Goal: Information Seeking & Learning: Find specific fact

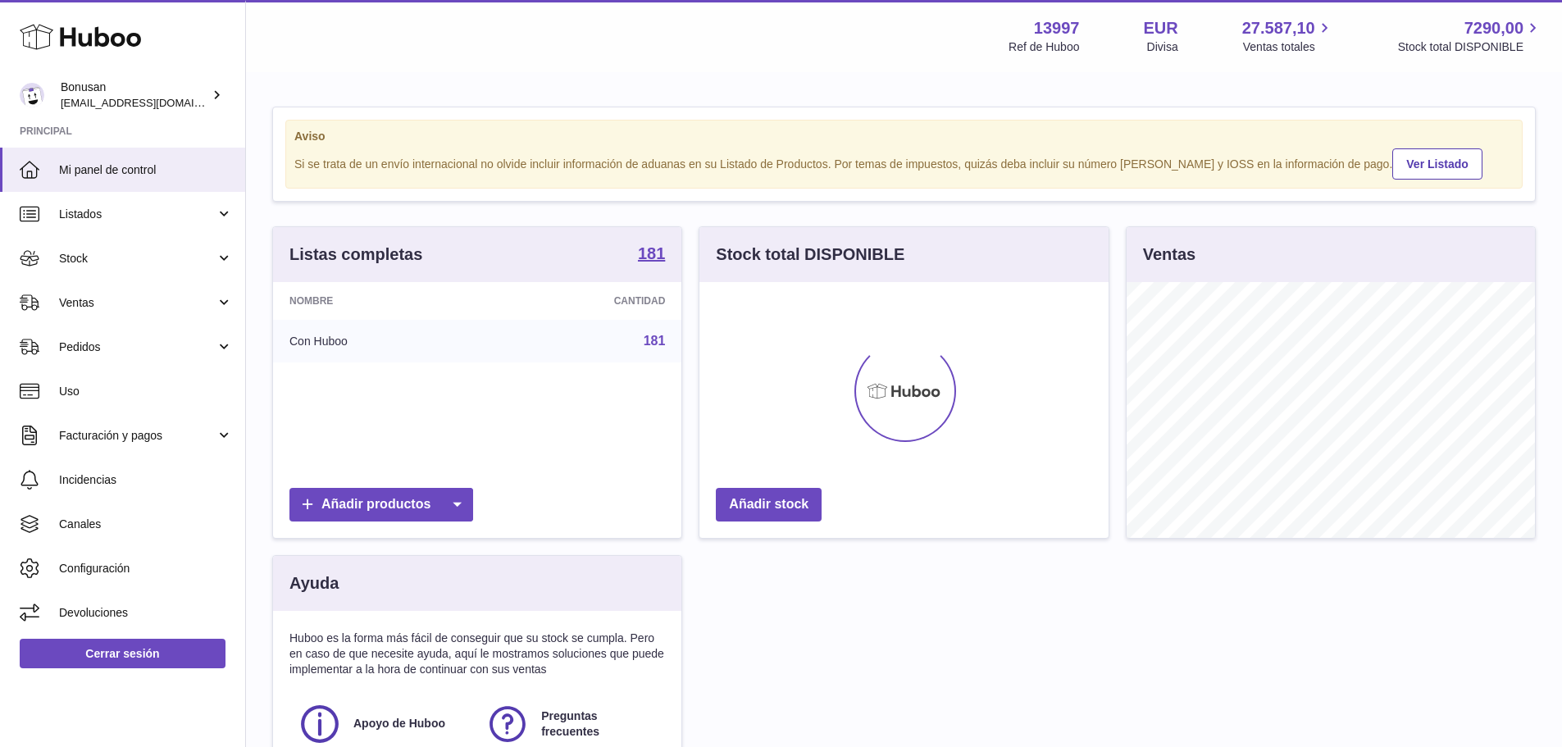
scroll to position [256, 409]
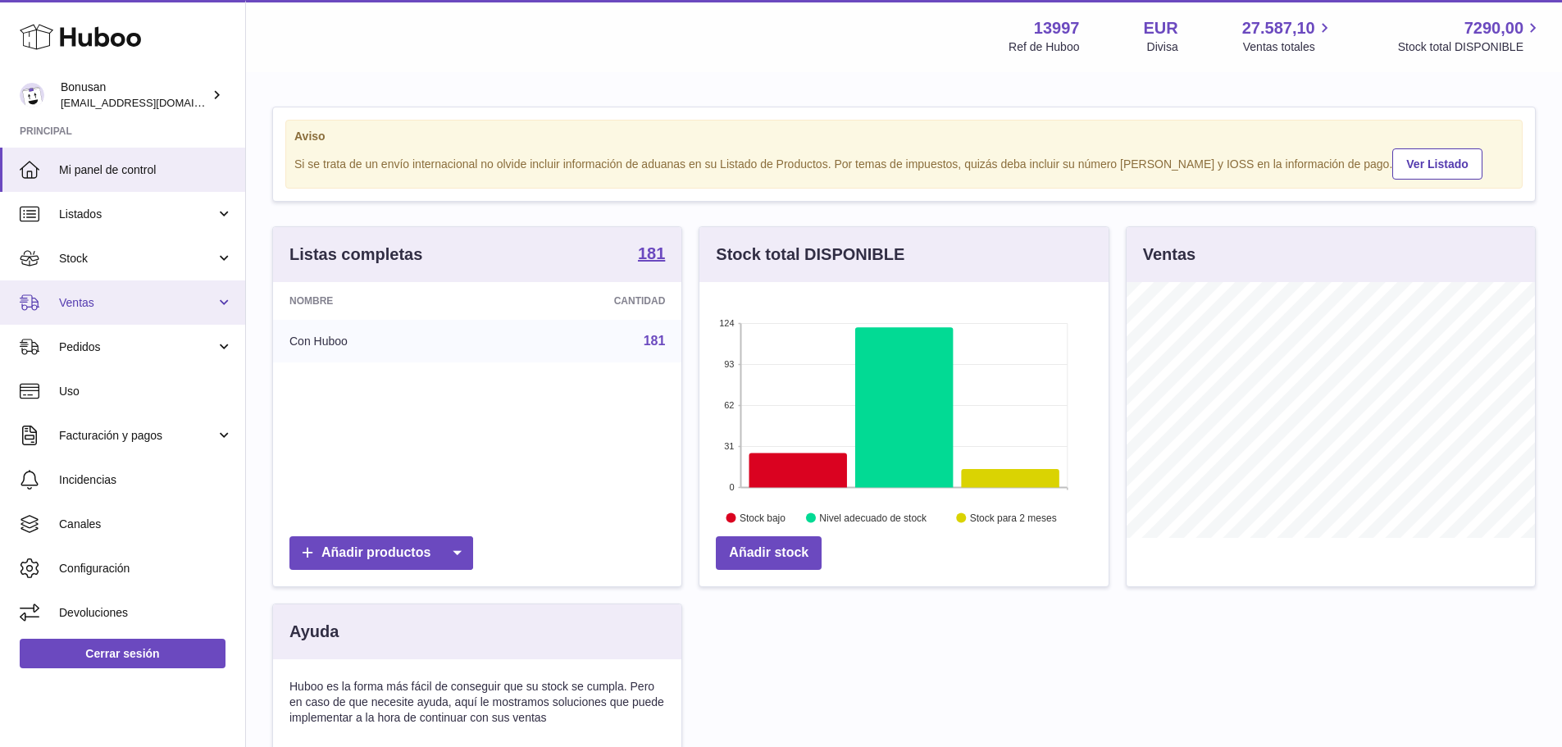
click at [98, 311] on link "Ventas" at bounding box center [122, 302] width 245 height 44
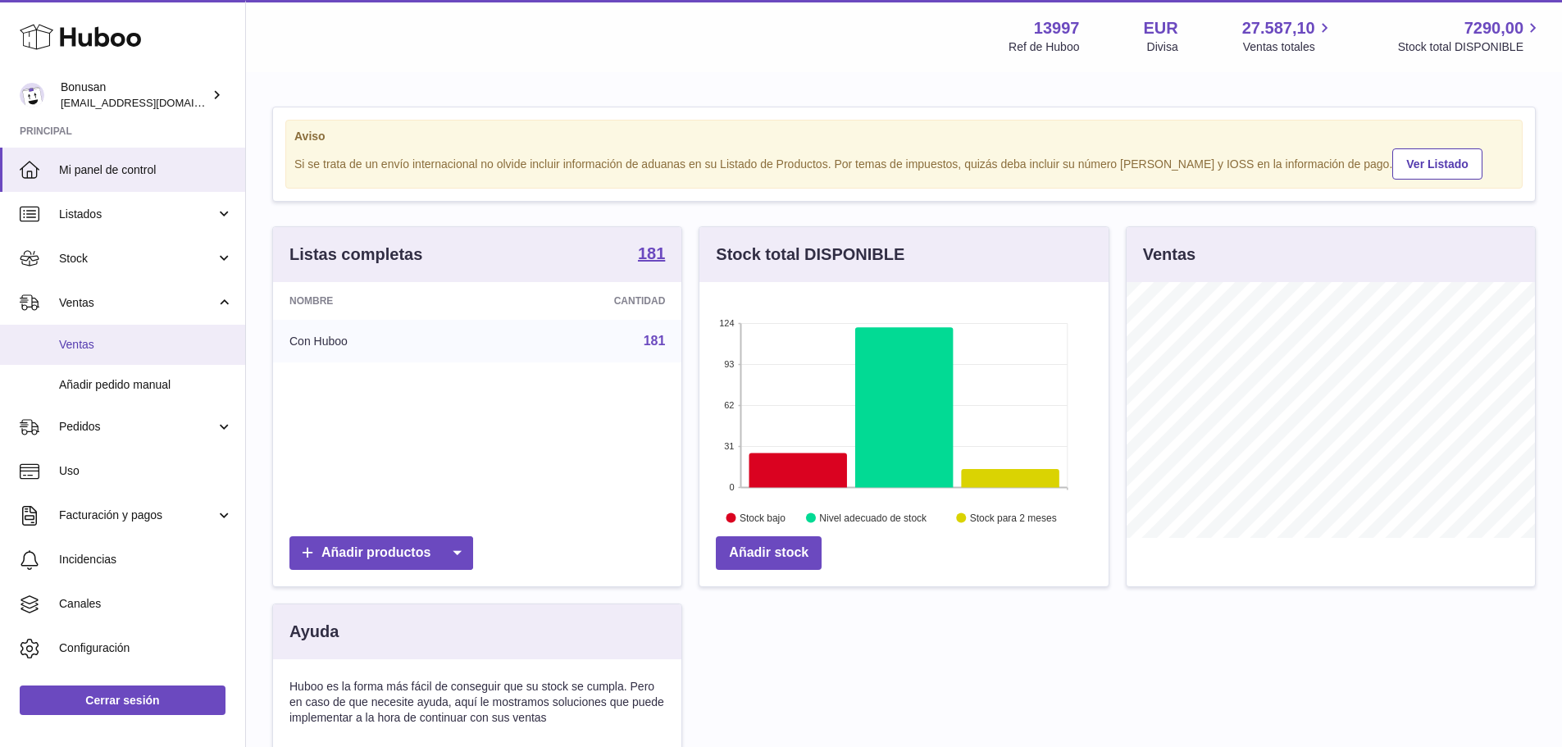
click at [98, 345] on span "Ventas" at bounding box center [146, 345] width 174 height 16
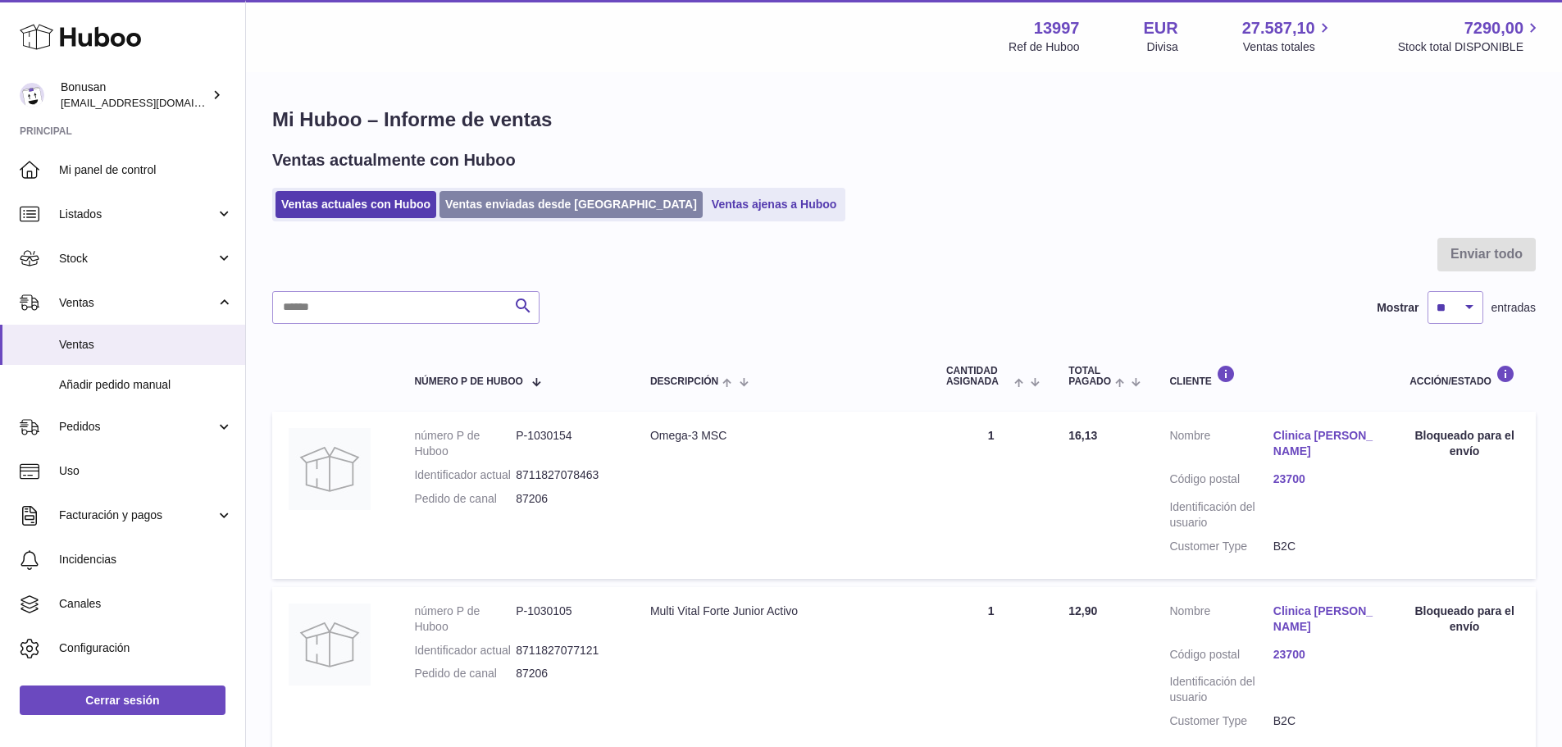
click at [526, 208] on link "Ventas enviadas desde Huboo" at bounding box center [570, 204] width 263 height 27
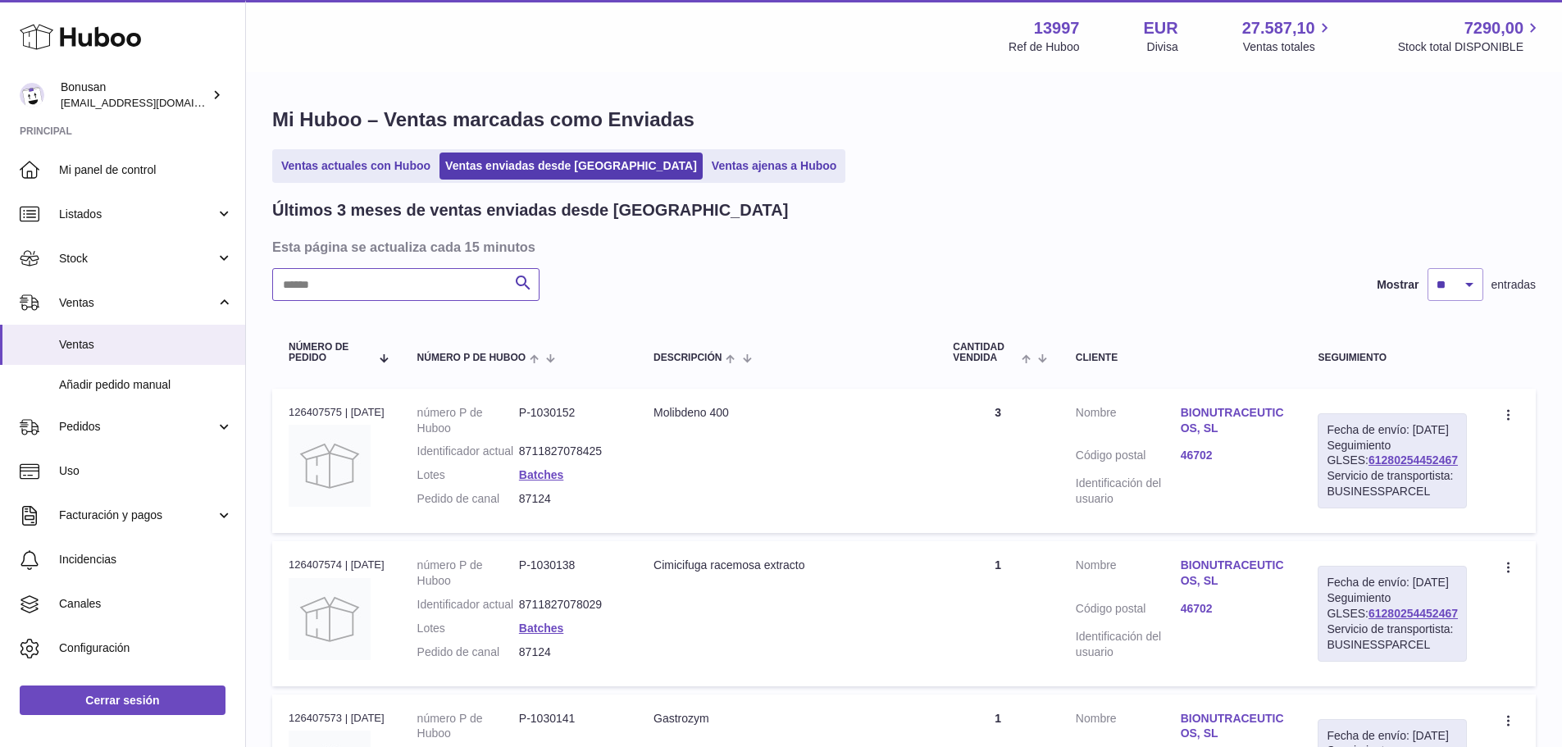
click at [445, 282] on input "text" at bounding box center [405, 284] width 267 height 33
paste input "*****"
type input "*****"
click at [1230, 422] on link "DIETETICA IBERICA NATURAL, SL" at bounding box center [1232, 420] width 105 height 31
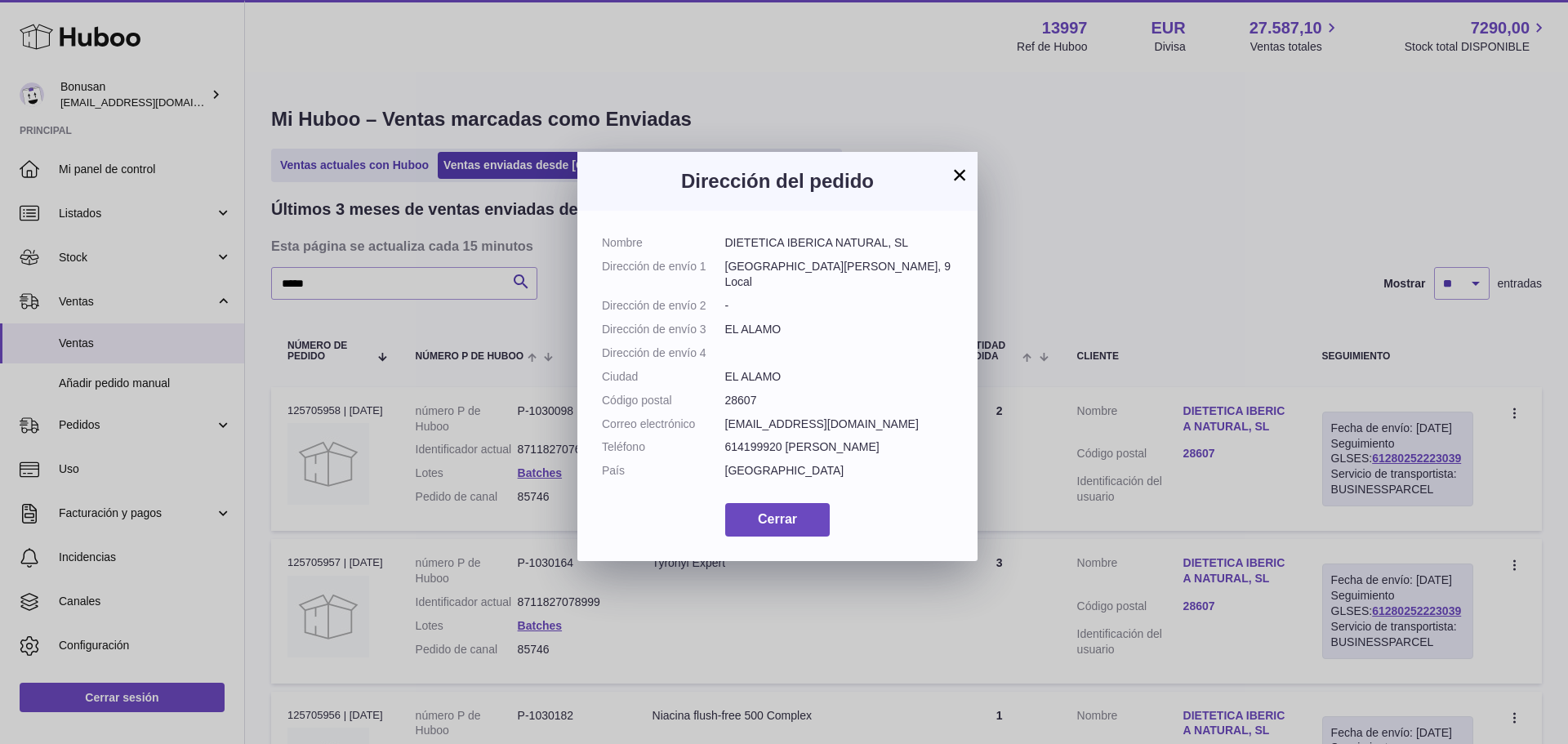
drag, startPoint x: 895, startPoint y: 241, endPoint x: 715, endPoint y: 234, distance: 180.1
click at [715, 234] on div "Nombre DIETETICA IBERICA NATURAL, SL Dirección de envío [STREET_ADDRESS][PERSON…" at bounding box center [778, 386] width 400 height 351
copy dl "DIETETICA IBERICA NATURAL, SL"
drag, startPoint x: 823, startPoint y: 265, endPoint x: 721, endPoint y: 265, distance: 102.0
click at [721, 265] on dl "Nombre DIETETICA IBERICA NATURAL, SL Dirección de envío [STREET_ADDRESS][PERSON…" at bounding box center [777, 361] width 352 height 252
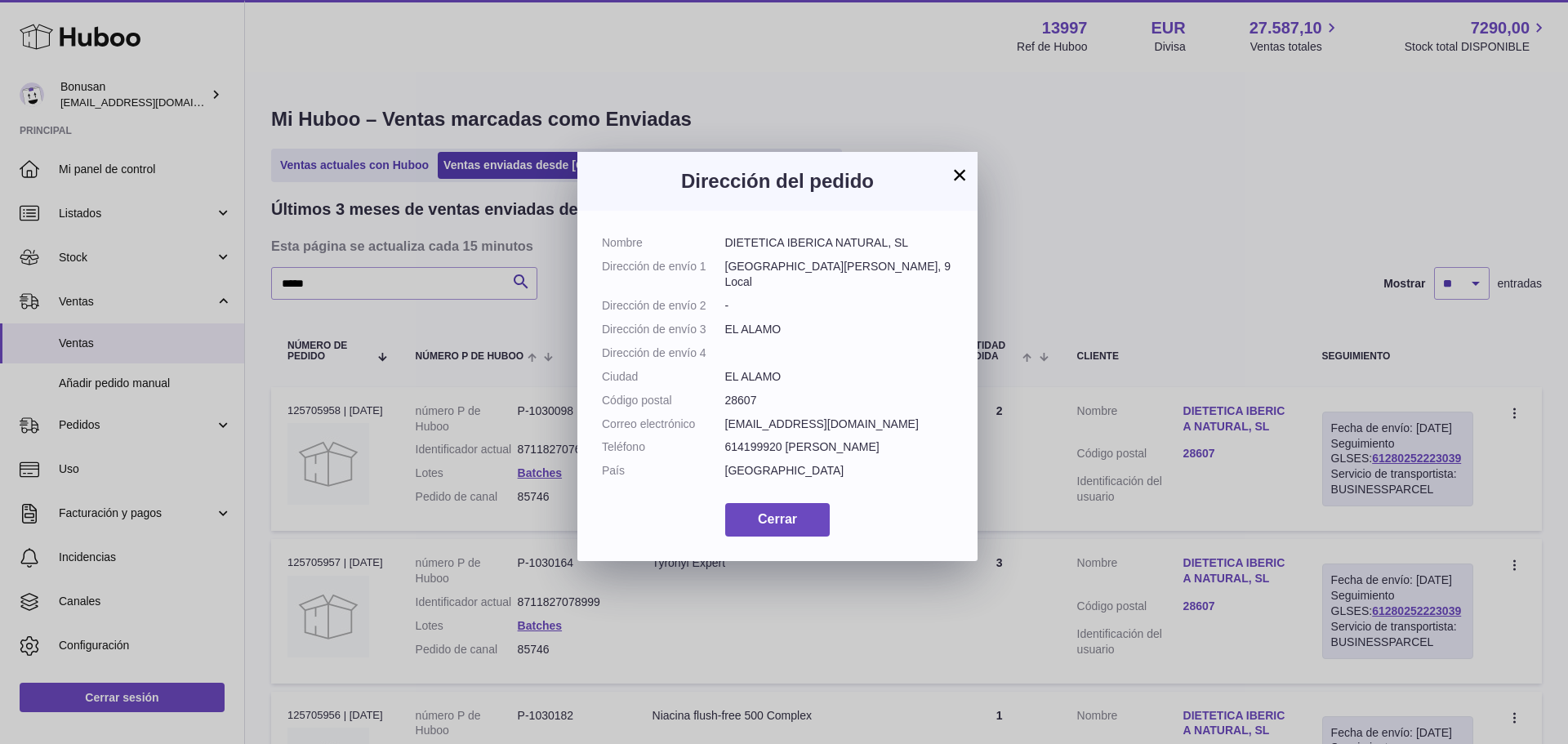
copy dl "Dirección de envío [STREET_ADDRESS][PERSON_NAME]"
drag, startPoint x: 781, startPoint y: 477, endPoint x: 719, endPoint y: 478, distance: 62.0
click at [719, 478] on dl "Nombre DIETETICA IBERICA NATURAL, SL Dirección de envío [STREET_ADDRESS][PERSON…" at bounding box center [777, 361] width 352 height 252
copy dl "Teléfono [PHONE_NUMBER]"
drag, startPoint x: 923, startPoint y: 455, endPoint x: 728, endPoint y: 456, distance: 195.0
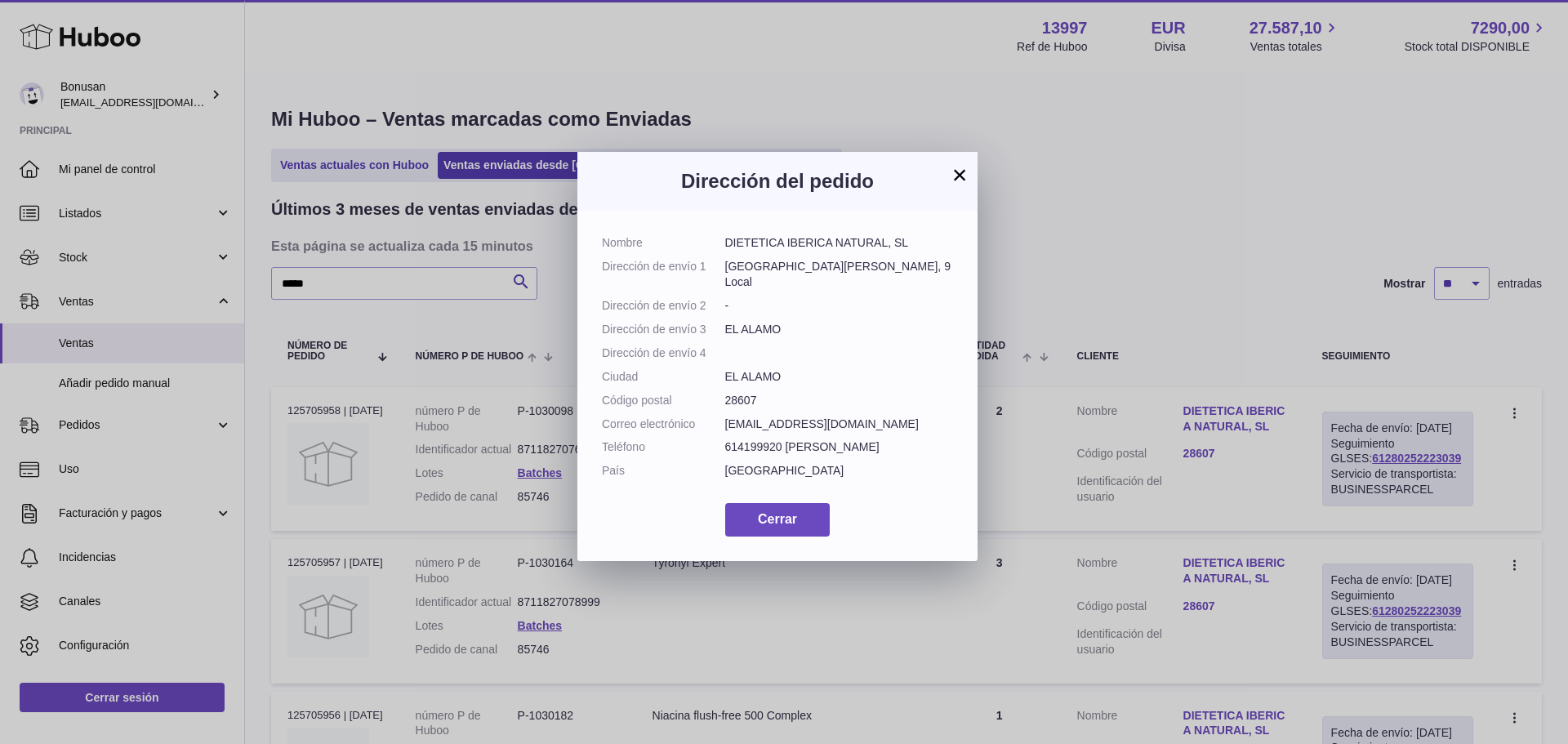
click at [728, 432] on dd "[EMAIL_ADDRESS][DOMAIN_NAME]" at bounding box center [840, 424] width 229 height 16
copy dd "[EMAIL_ADDRESS][DOMAIN_NAME]"
click at [764, 526] on span "Cerrar" at bounding box center [777, 519] width 39 height 14
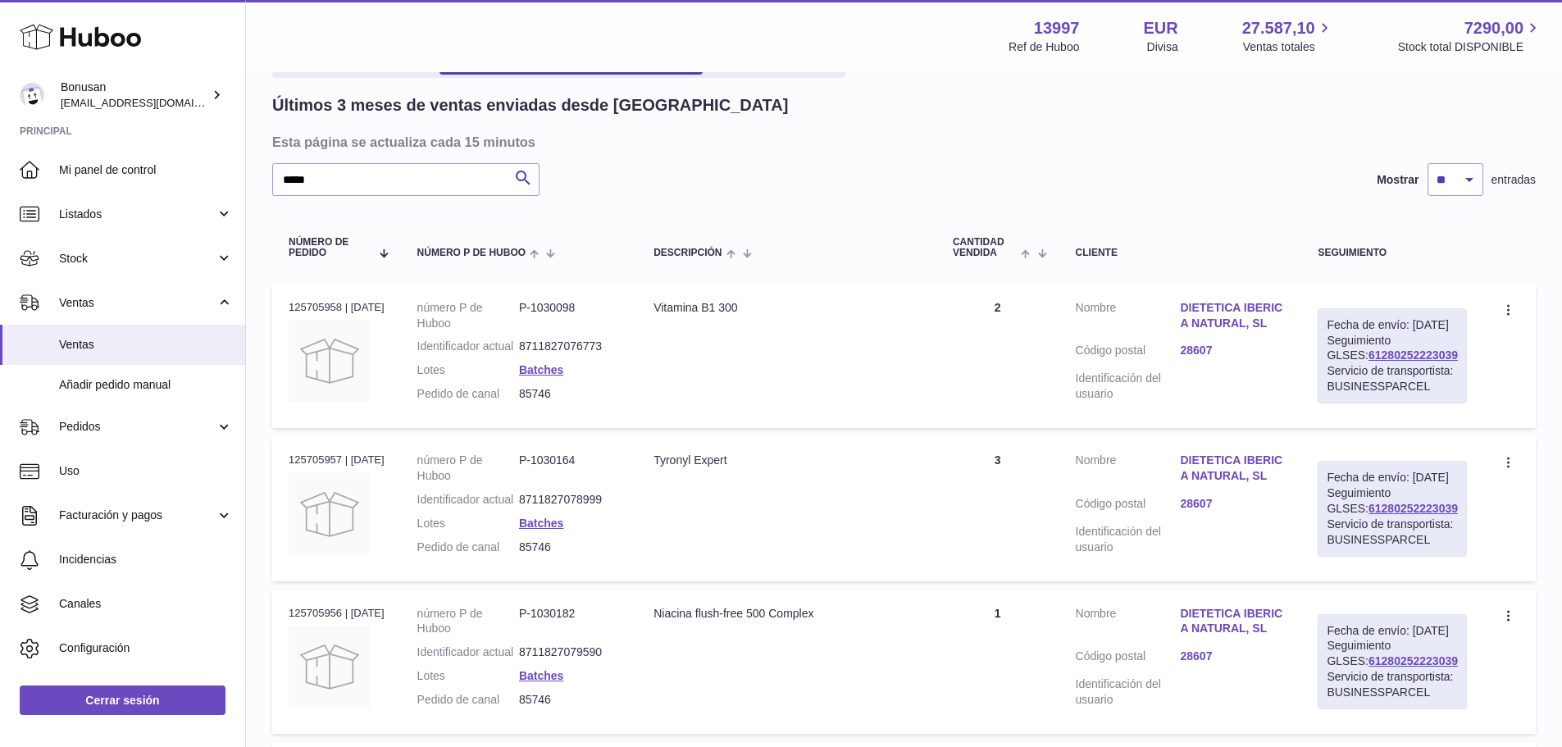
scroll to position [76, 0]
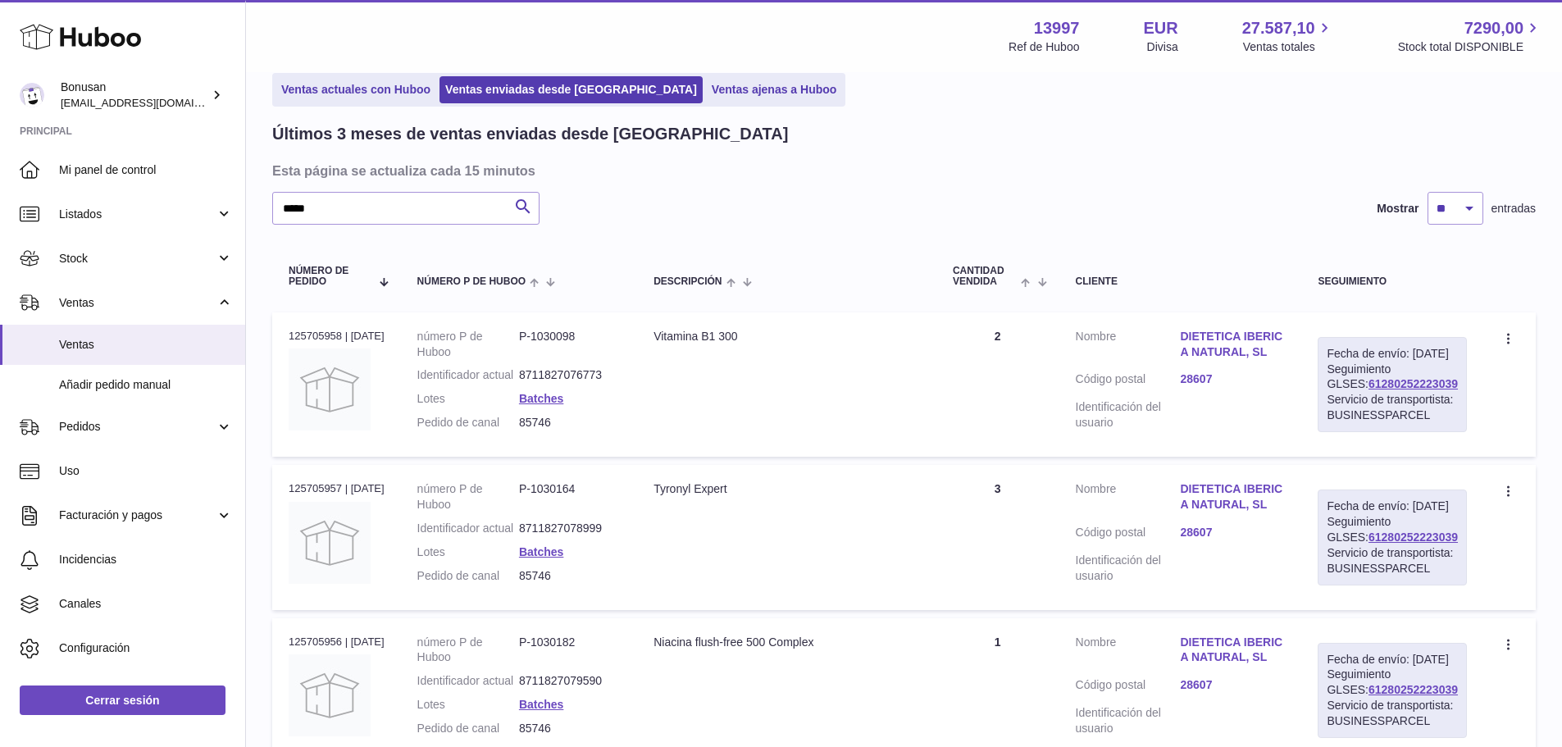
drag, startPoint x: 767, startPoint y: 337, endPoint x: 667, endPoint y: 335, distance: 99.2
click at [667, 335] on div "Vitamina B1 300" at bounding box center [786, 337] width 266 height 16
copy div "Vitamina B1 300"
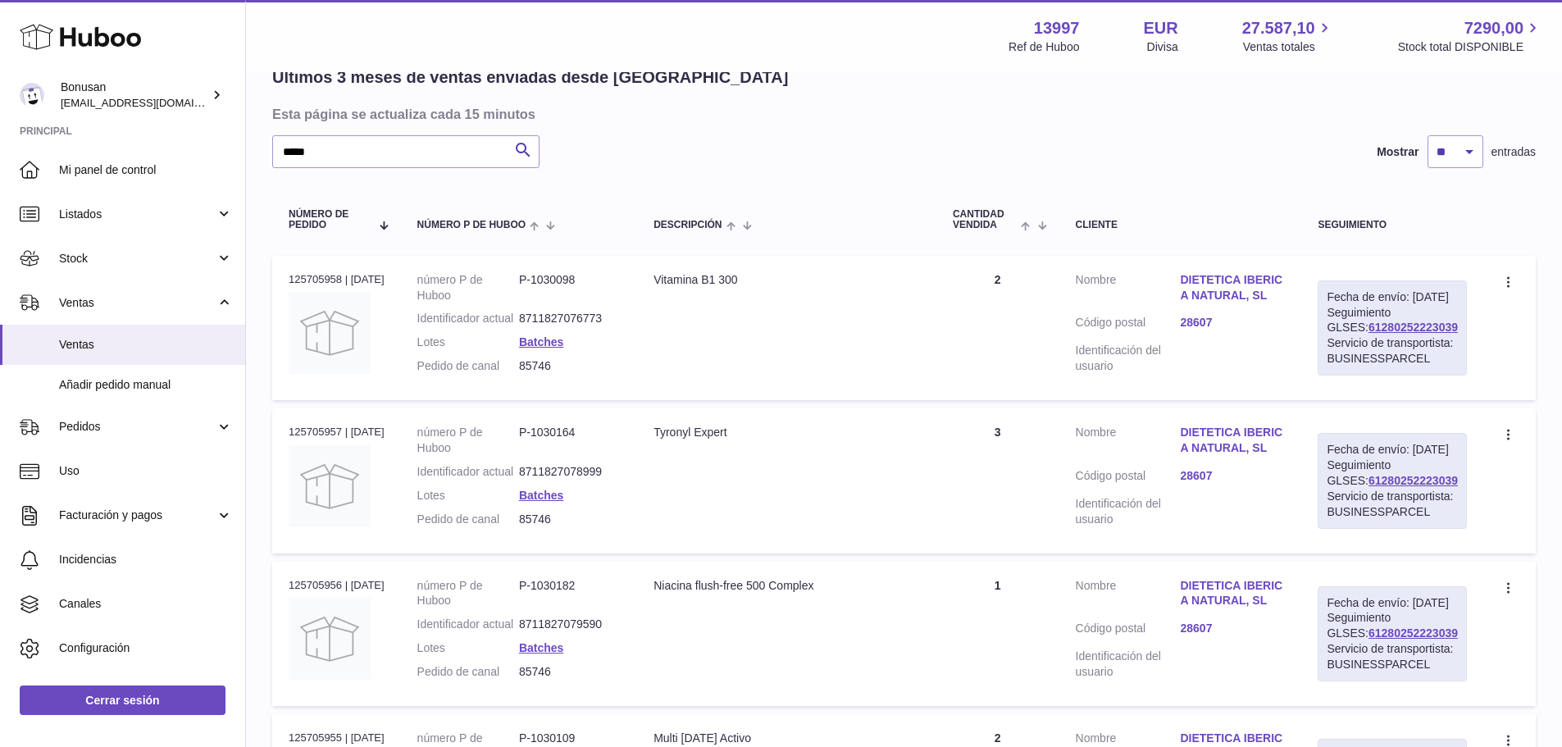
scroll to position [158, 0]
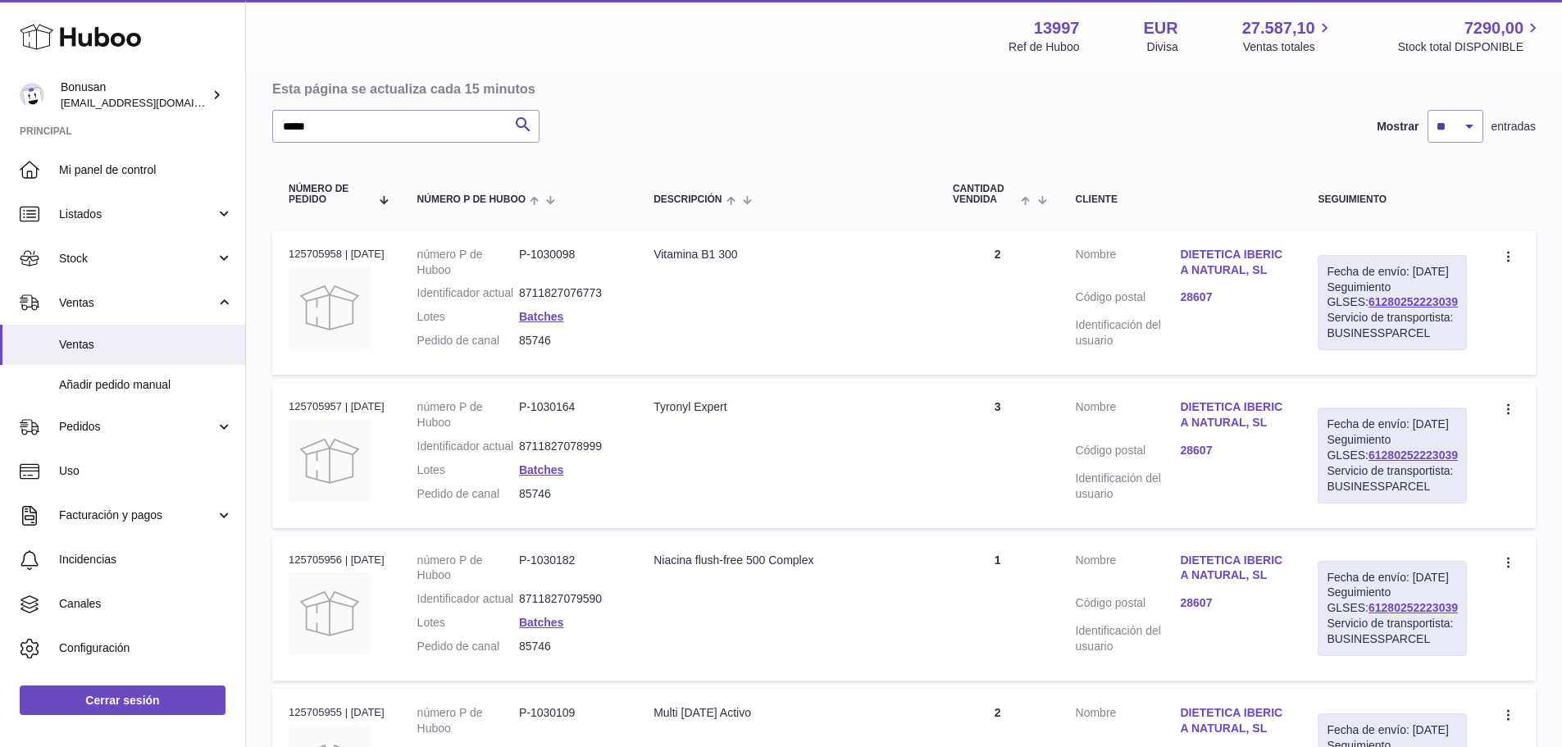
drag, startPoint x: 746, startPoint y: 454, endPoint x: 658, endPoint y: 462, distance: 88.9
click at [658, 462] on td "Descripción Tyronyl Expert" at bounding box center [786, 455] width 299 height 144
copy div "Tyronyl Expert"
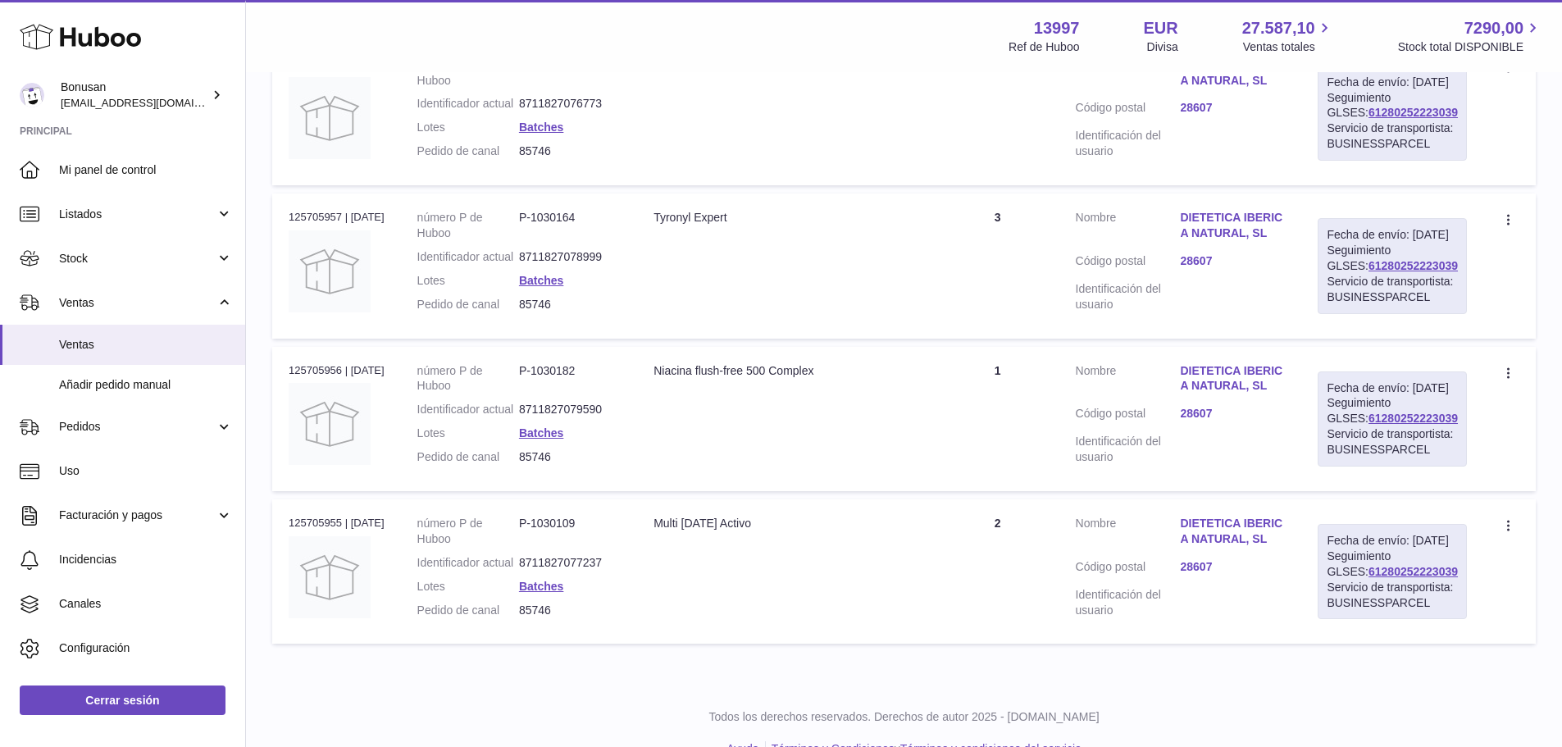
scroll to position [404, 0]
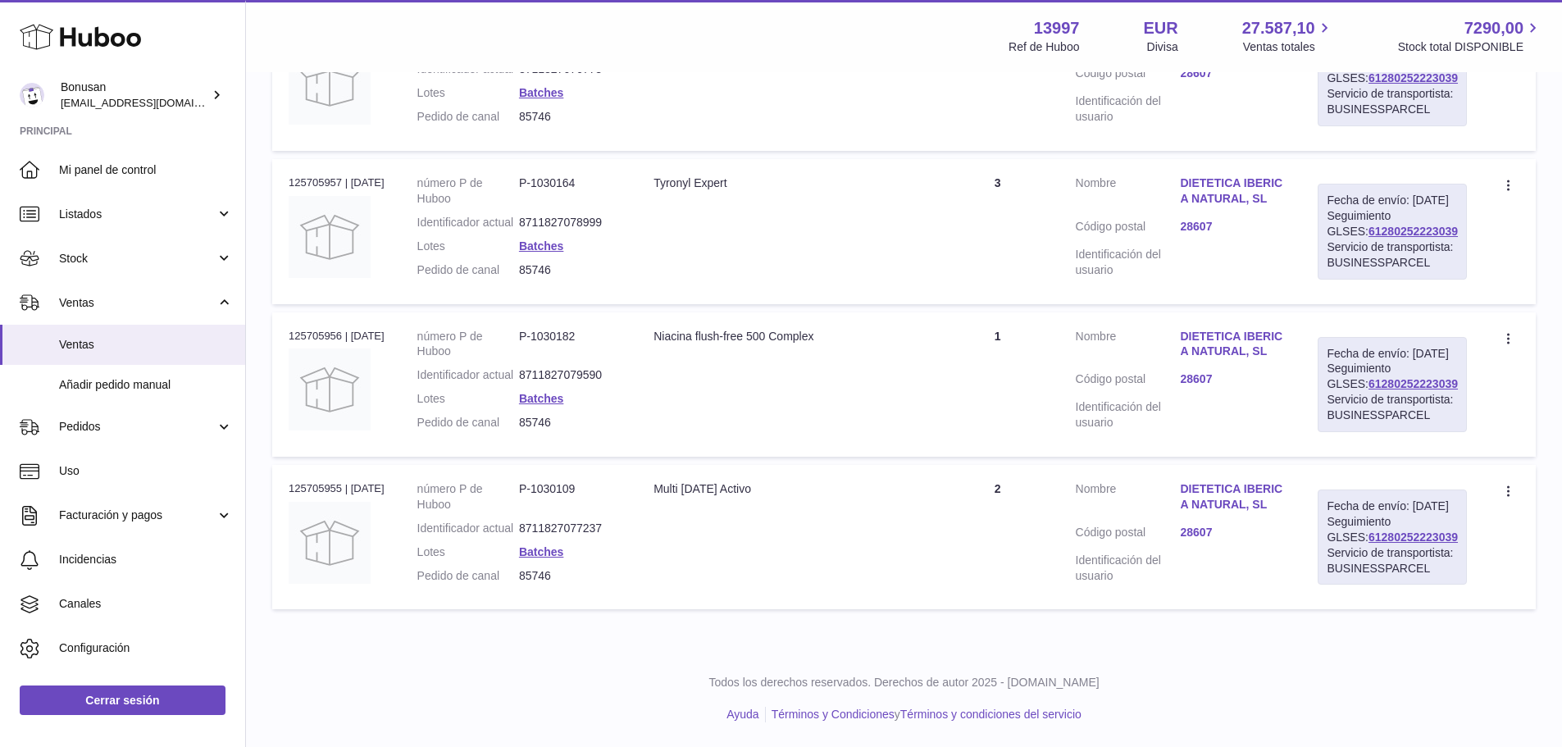
drag, startPoint x: 856, startPoint y: 411, endPoint x: 660, endPoint y: 422, distance: 196.3
click at [660, 422] on td "Descripción [MEDICAL_DATA] flush-free 500 Complex" at bounding box center [786, 384] width 299 height 144
copy div "Niacina flush-free 500 Complex"
drag, startPoint x: 771, startPoint y: 443, endPoint x: 656, endPoint y: 444, distance: 114.8
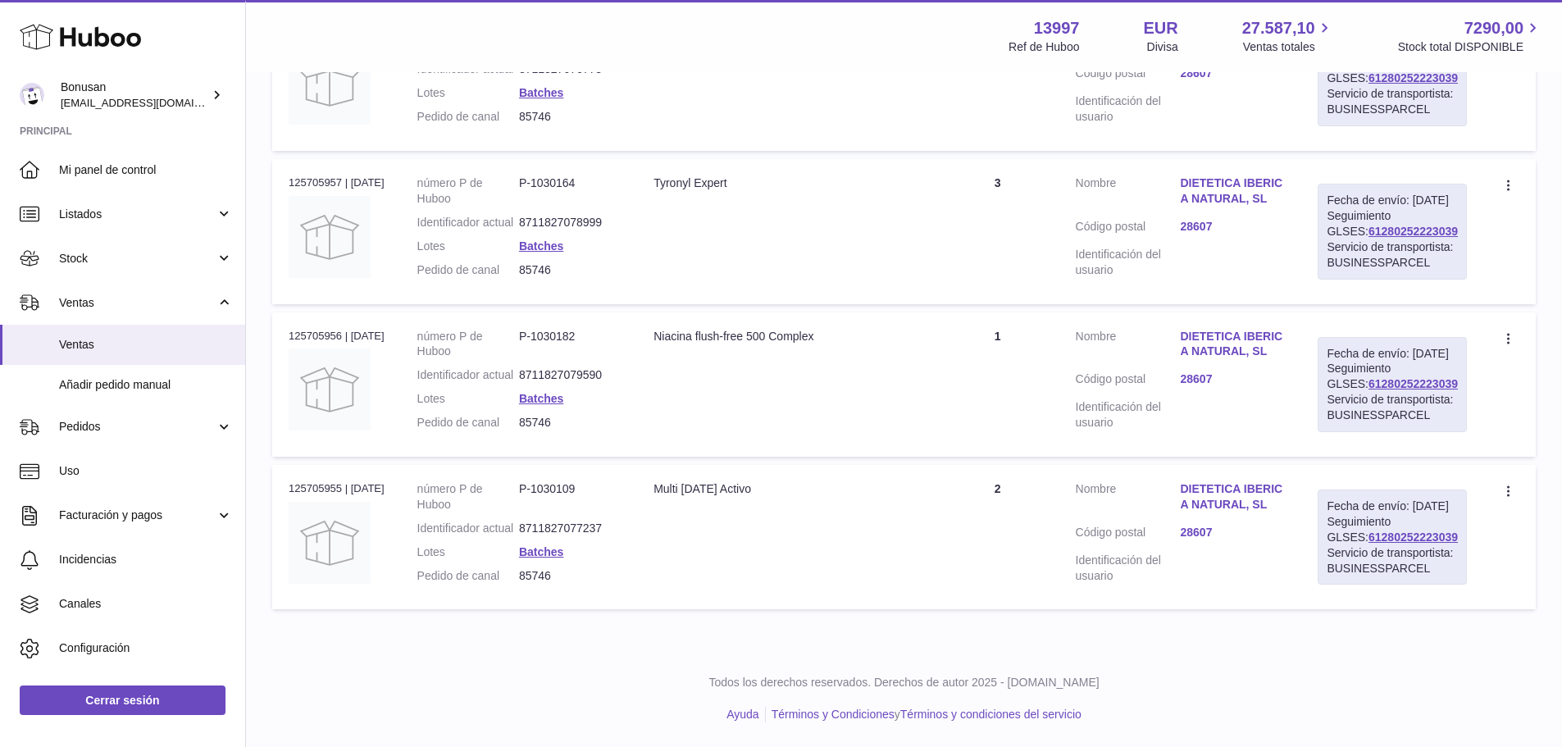
click at [656, 465] on td "Descripción Multi [DATE] Activo" at bounding box center [786, 537] width 299 height 144
copy div "Multi [DATE] Activo"
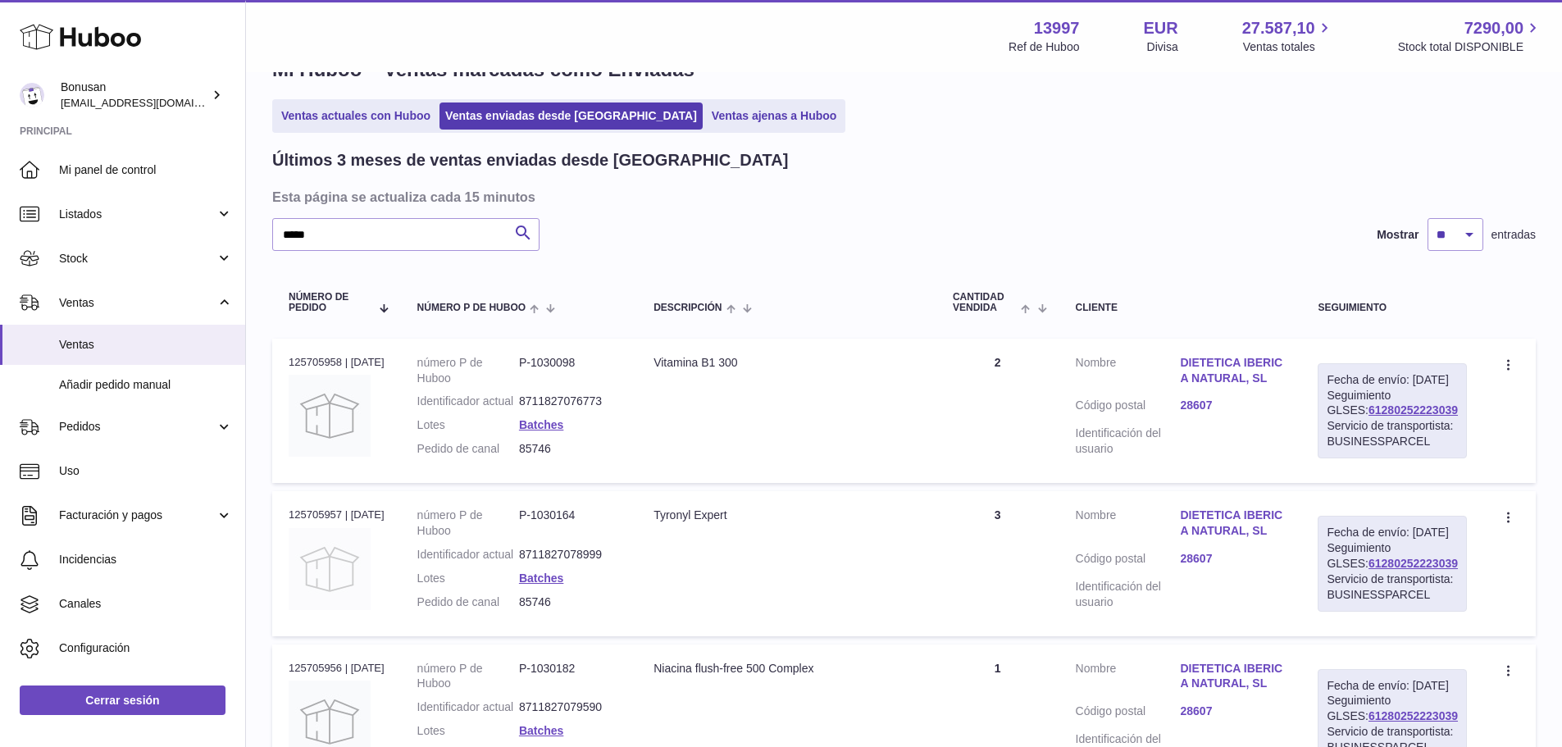
scroll to position [0, 0]
